Goal: Transaction & Acquisition: Purchase product/service

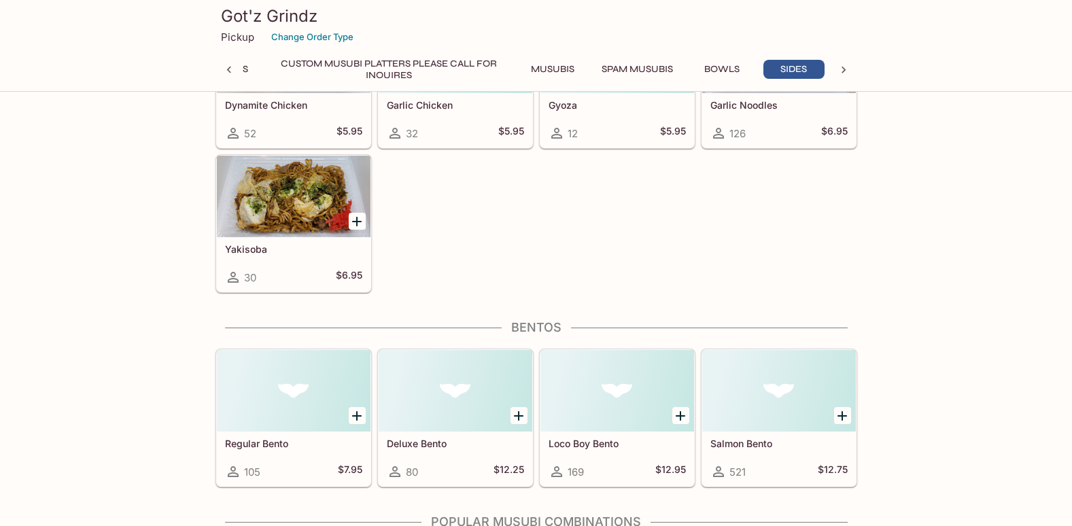
scroll to position [3126, 0]
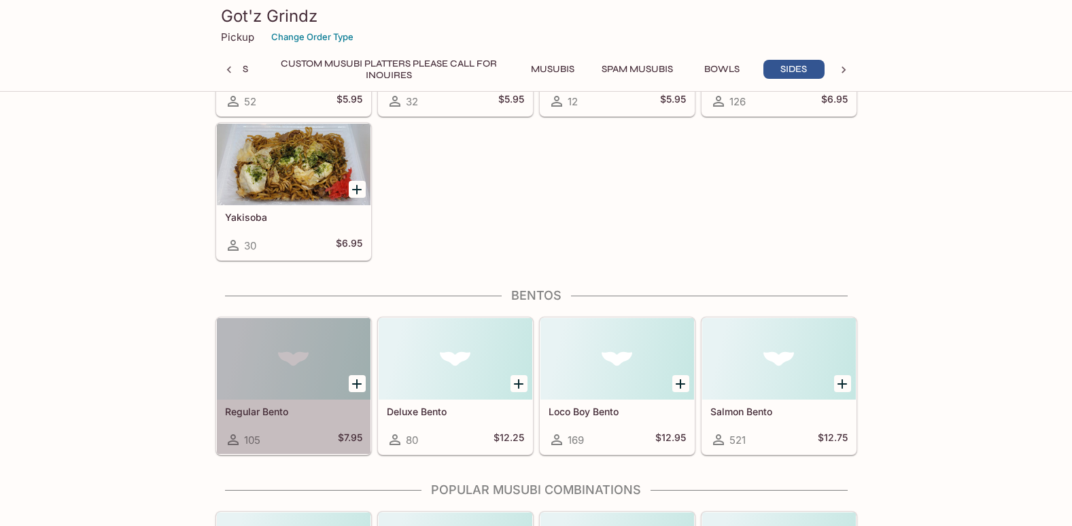
click at [287, 353] on div at bounding box center [294, 359] width 154 height 82
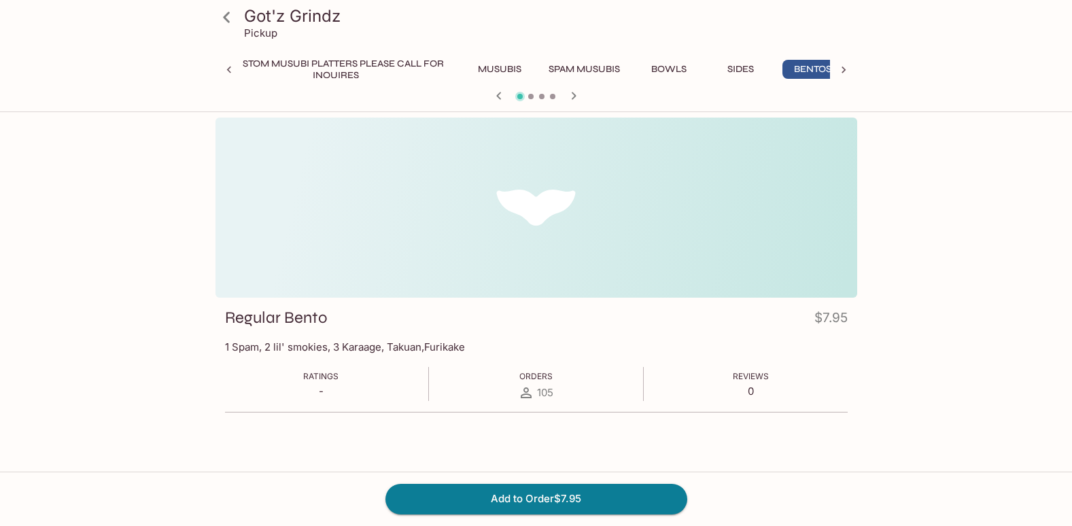
scroll to position [0, 283]
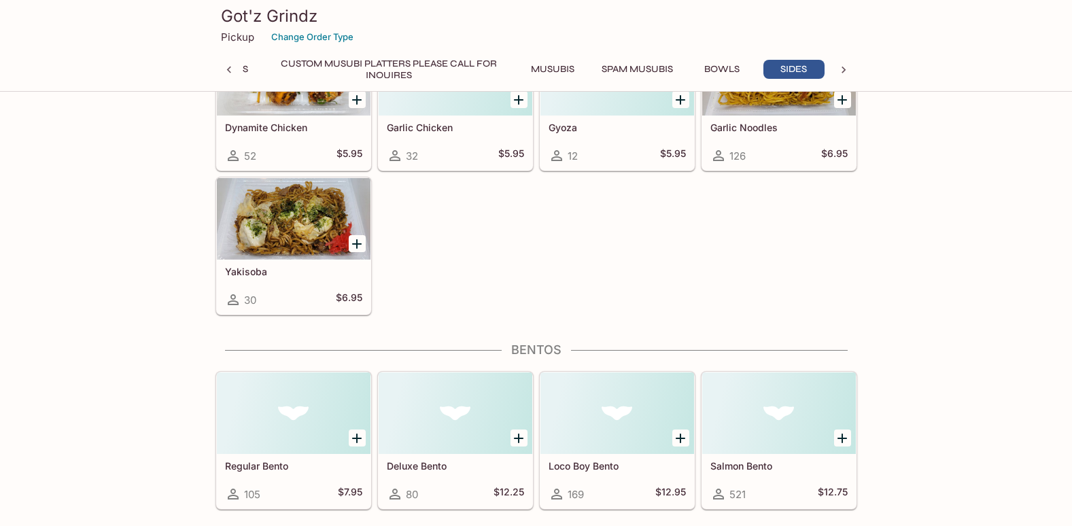
scroll to position [3104, 0]
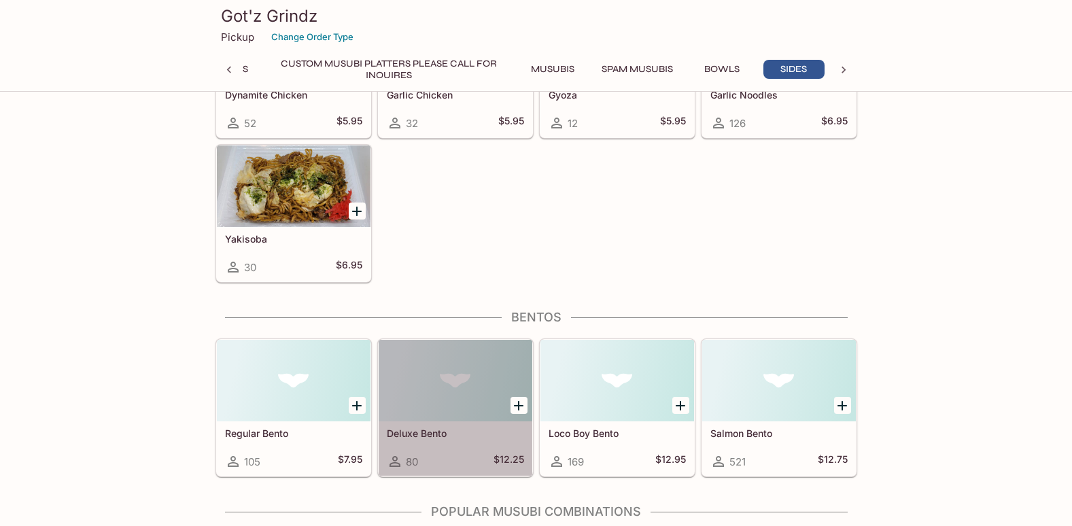
click at [467, 400] on div at bounding box center [455, 381] width 154 height 82
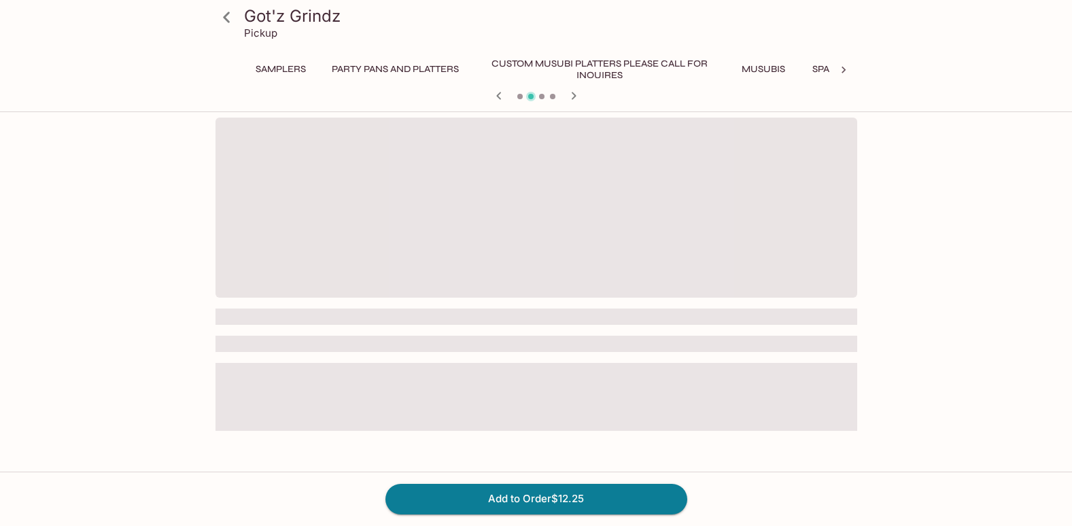
scroll to position [0, 283]
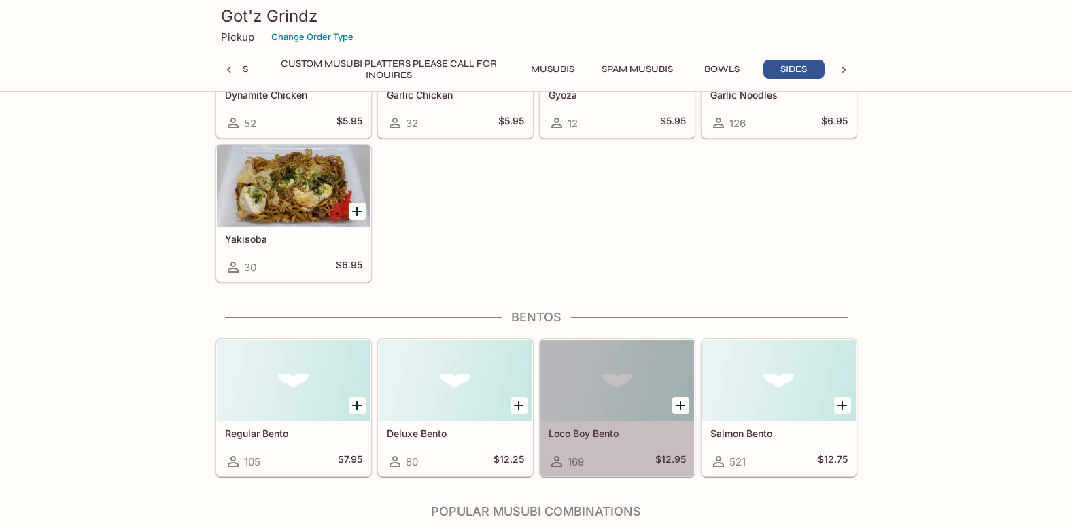
click at [582, 398] on div at bounding box center [617, 381] width 154 height 82
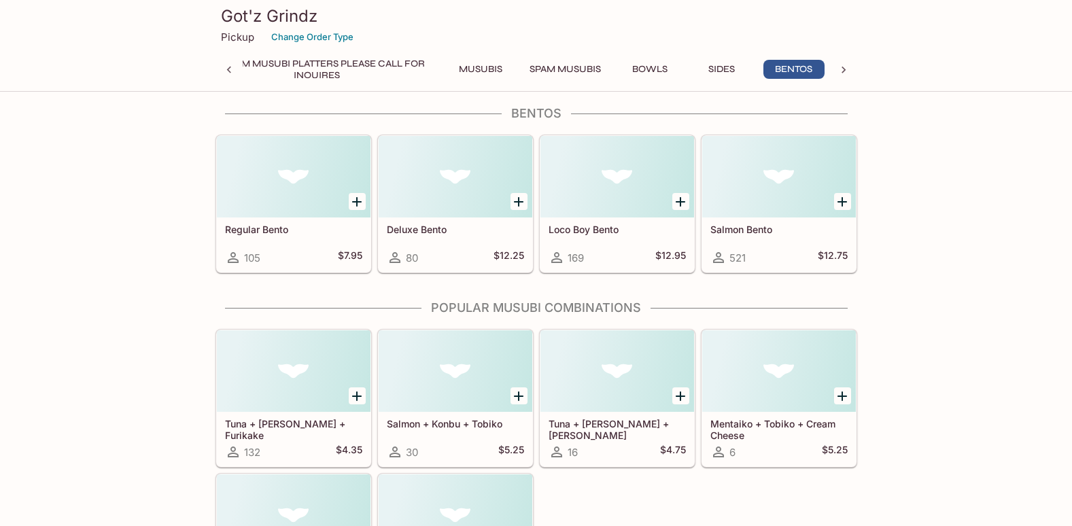
click at [751, 194] on div at bounding box center [779, 177] width 154 height 82
